Goal: Task Accomplishment & Management: Use online tool/utility

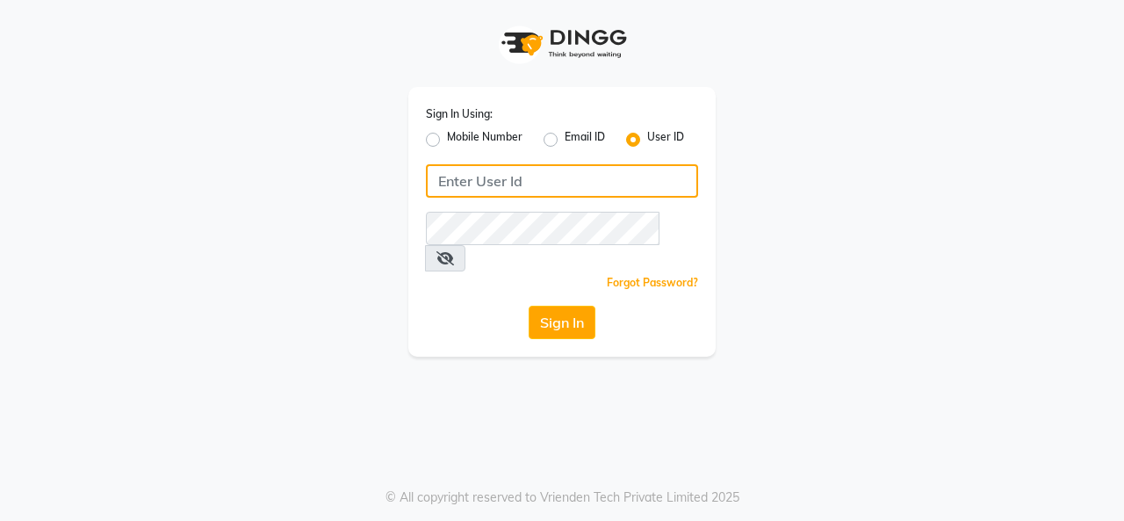
click at [499, 182] on input "Username" at bounding box center [562, 180] width 272 height 33
type input "magic"
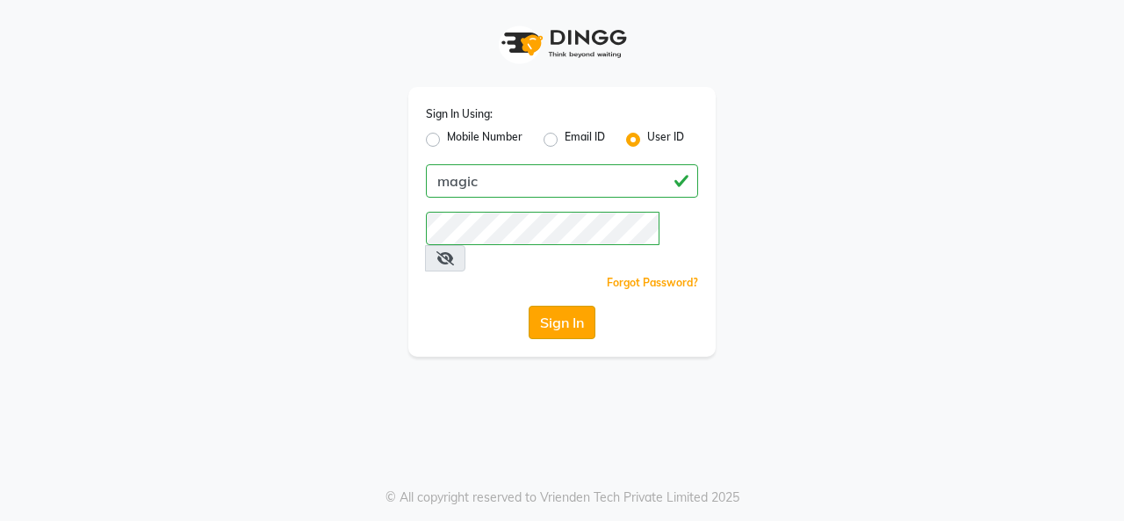
click at [564, 306] on button "Sign In" at bounding box center [561, 322] width 67 height 33
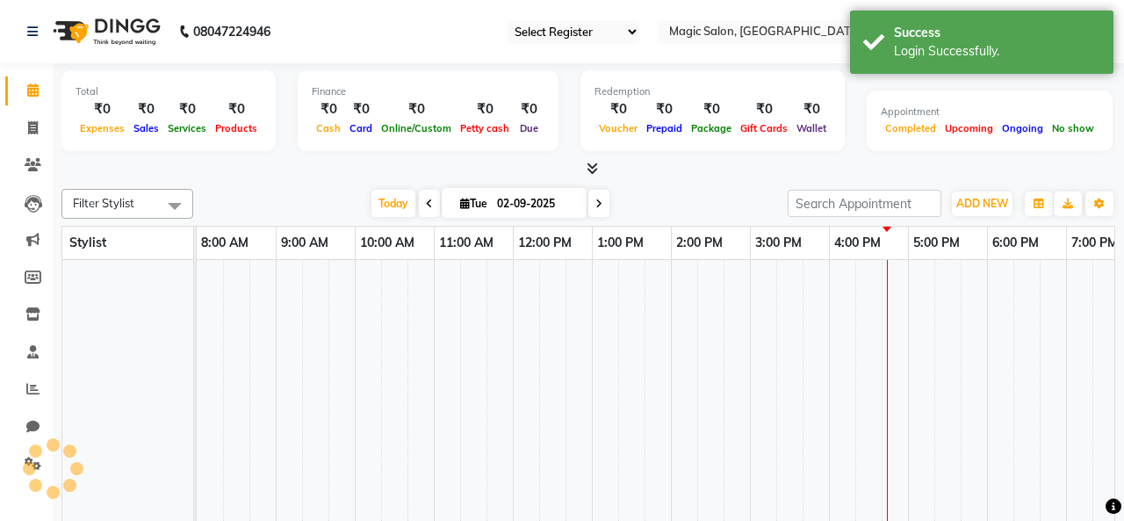
select select "56"
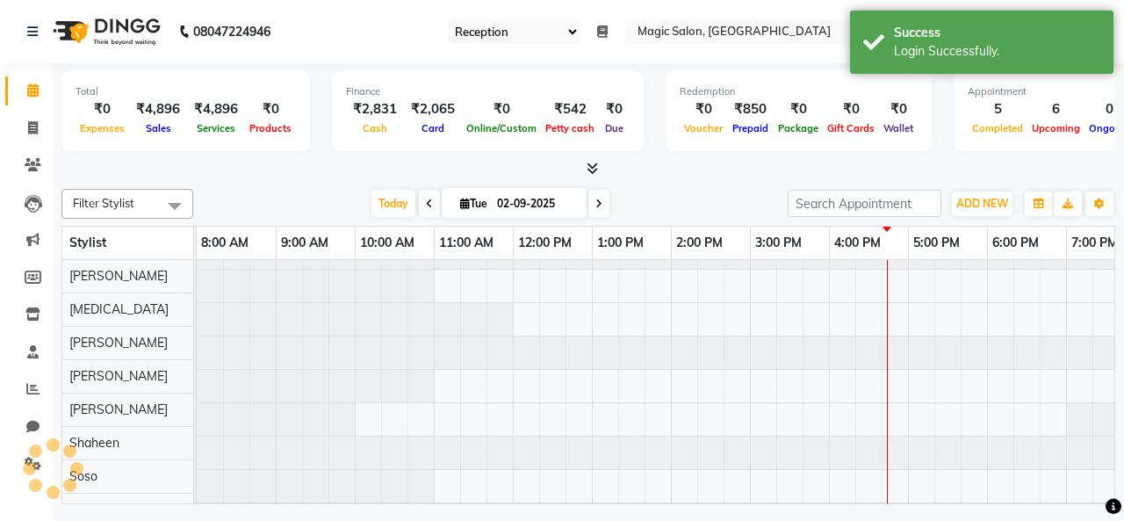
scroll to position [24, 0]
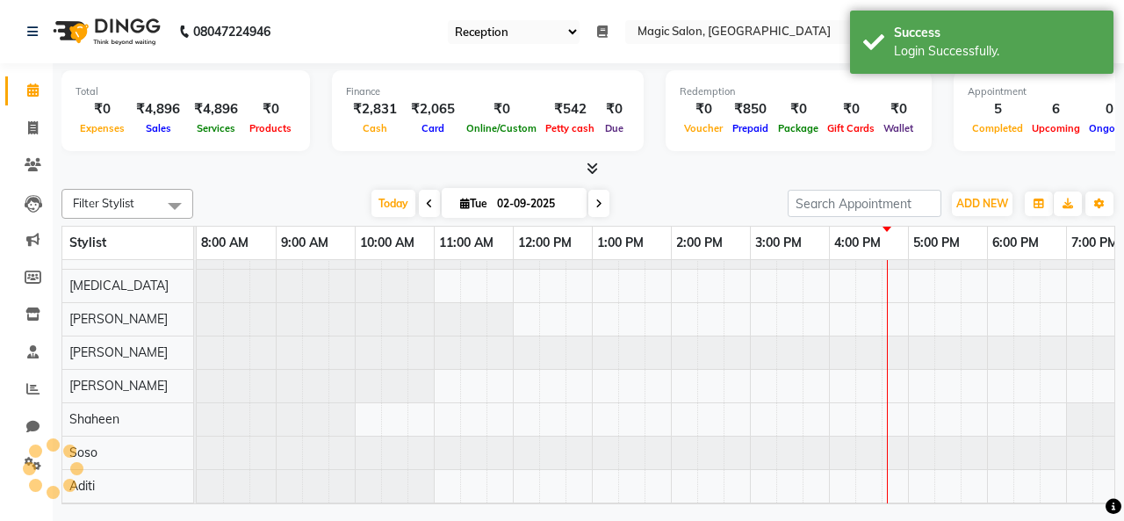
select select "en"
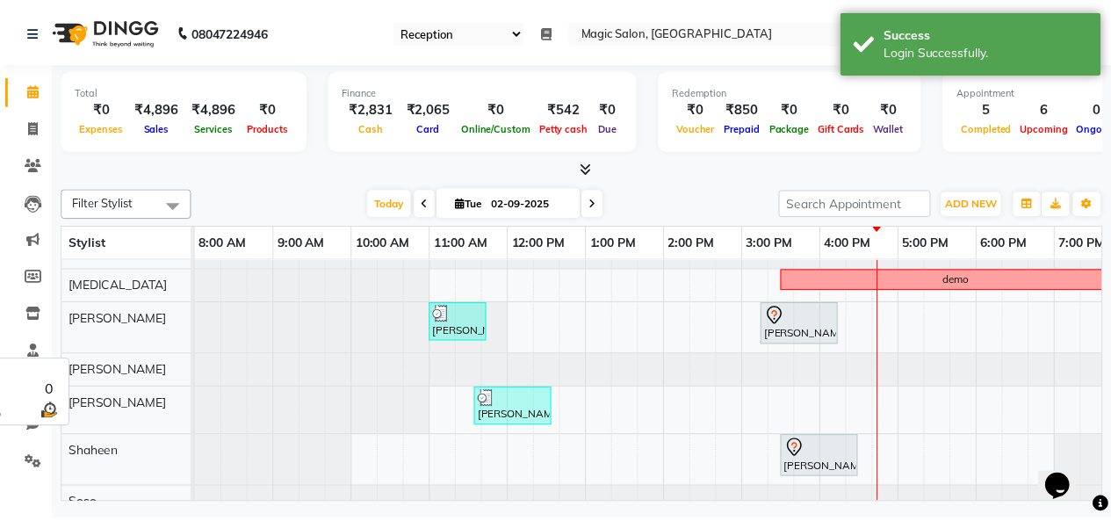
scroll to position [0, 0]
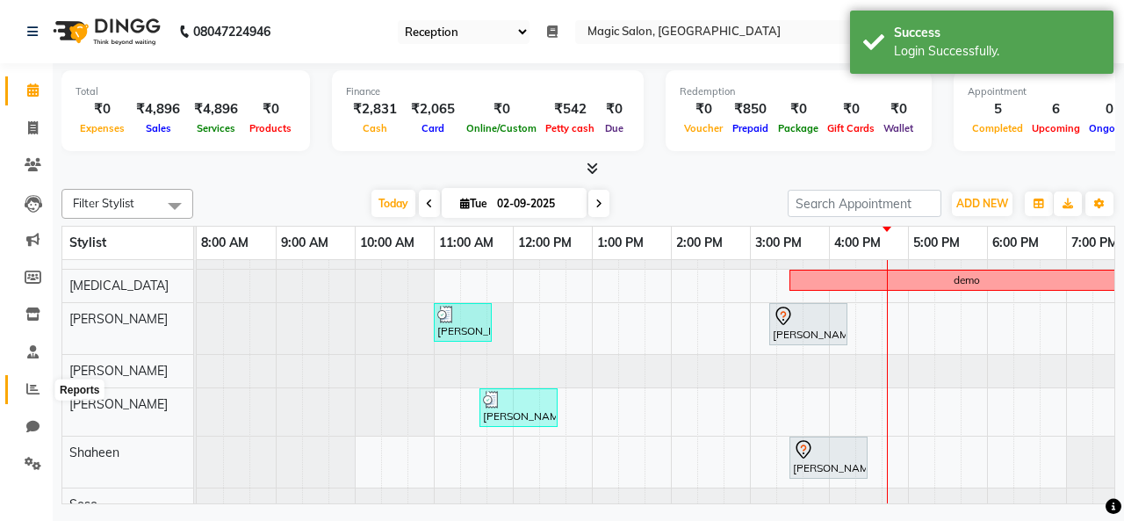
click at [34, 392] on icon at bounding box center [32, 388] width 13 height 13
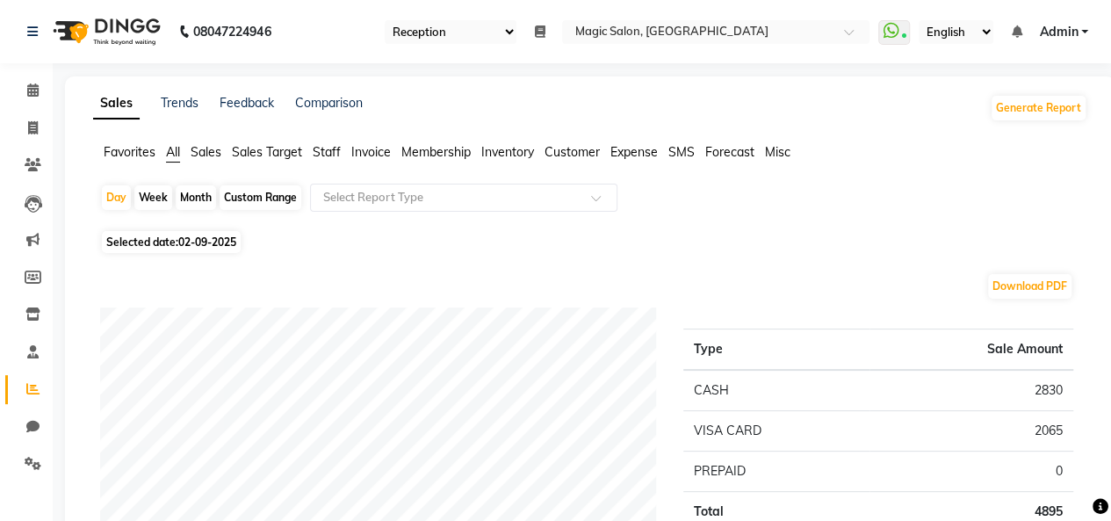
click at [195, 199] on div "Month" at bounding box center [196, 197] width 40 height 25
select select "9"
select select "2025"
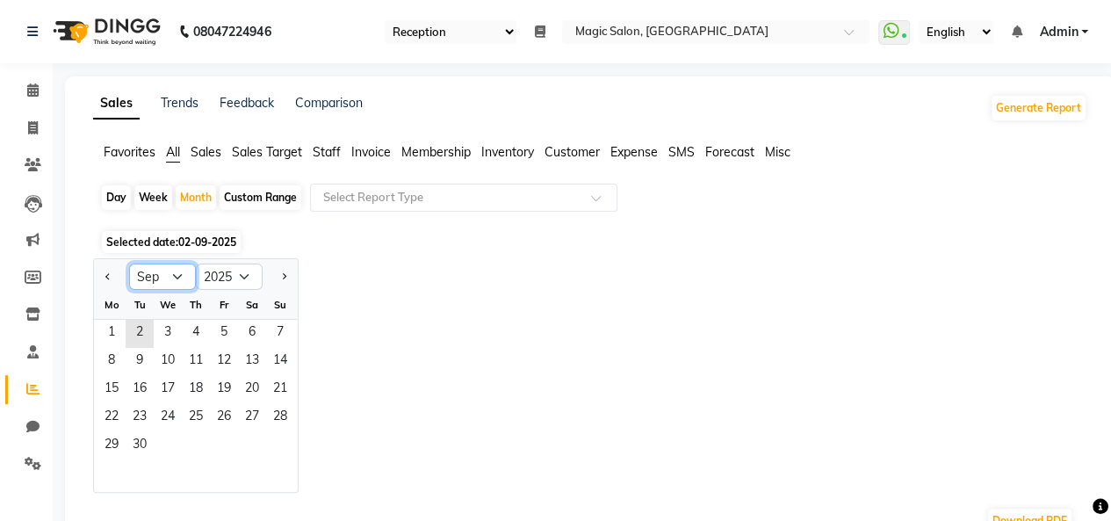
click at [177, 273] on select "Jan Feb Mar Apr May Jun [DATE] Aug Sep Oct Nov Dec" at bounding box center [162, 276] width 67 height 26
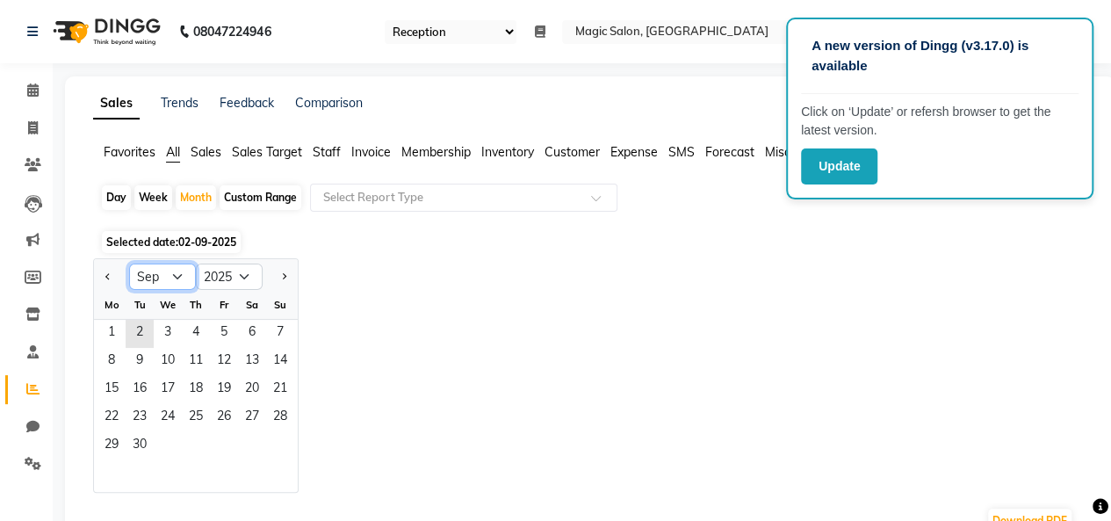
select select "8"
click at [129, 263] on select "Jan Feb Mar Apr May Jun [DATE] Aug Sep Oct Nov Dec" at bounding box center [162, 276] width 67 height 26
click at [214, 327] on span "1" at bounding box center [224, 334] width 28 height 28
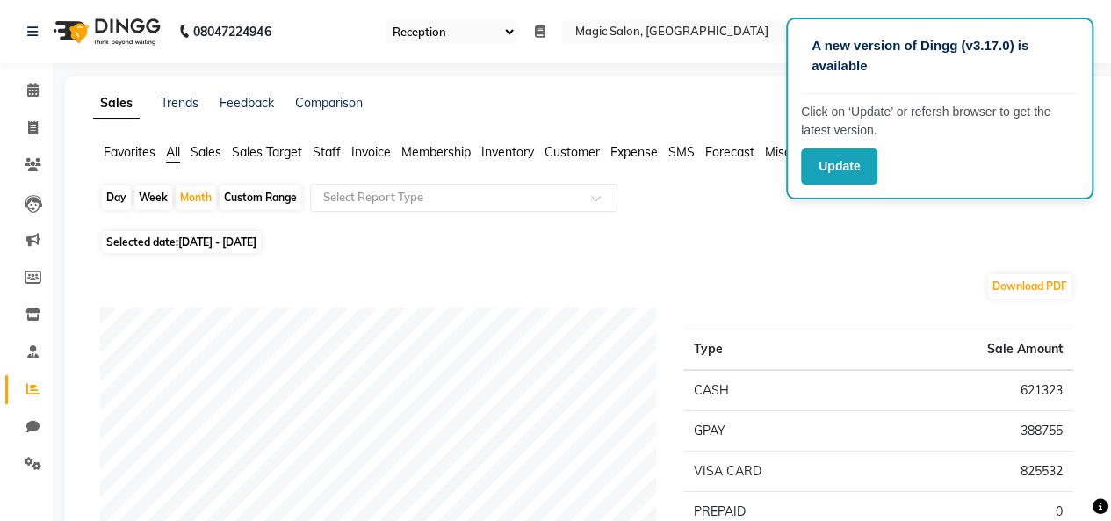
click at [327, 152] on span "Staff" at bounding box center [327, 152] width 28 height 16
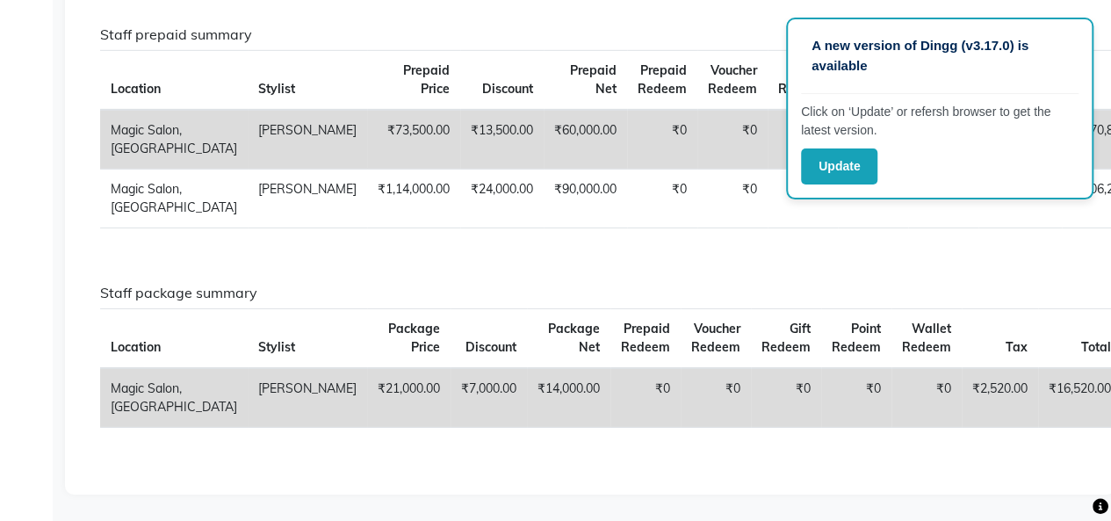
scroll to position [2851, 0]
